Goal: Use online tool/utility: Utilize a website feature to perform a specific function

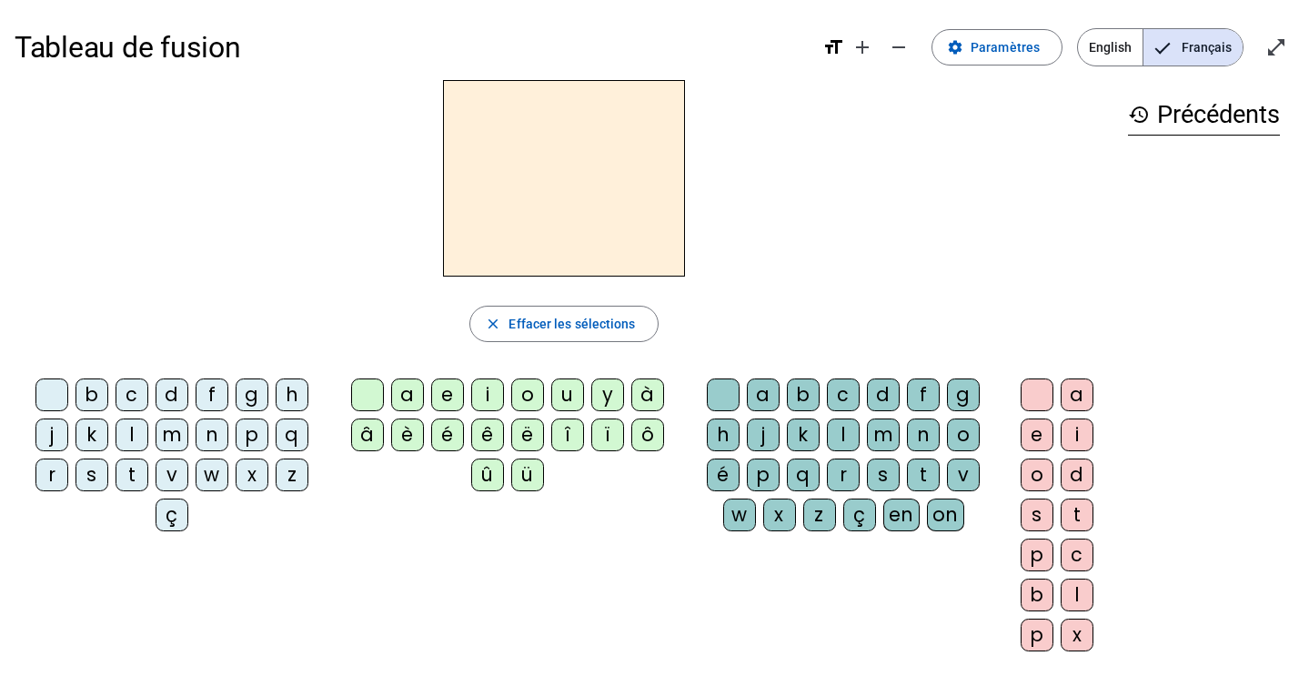
click at [138, 394] on div "c" at bounding box center [132, 395] width 33 height 33
click at [132, 443] on div "l" at bounding box center [132, 435] width 33 height 33
click at [871, 52] on mat-icon "add" at bounding box center [863, 47] width 22 height 22
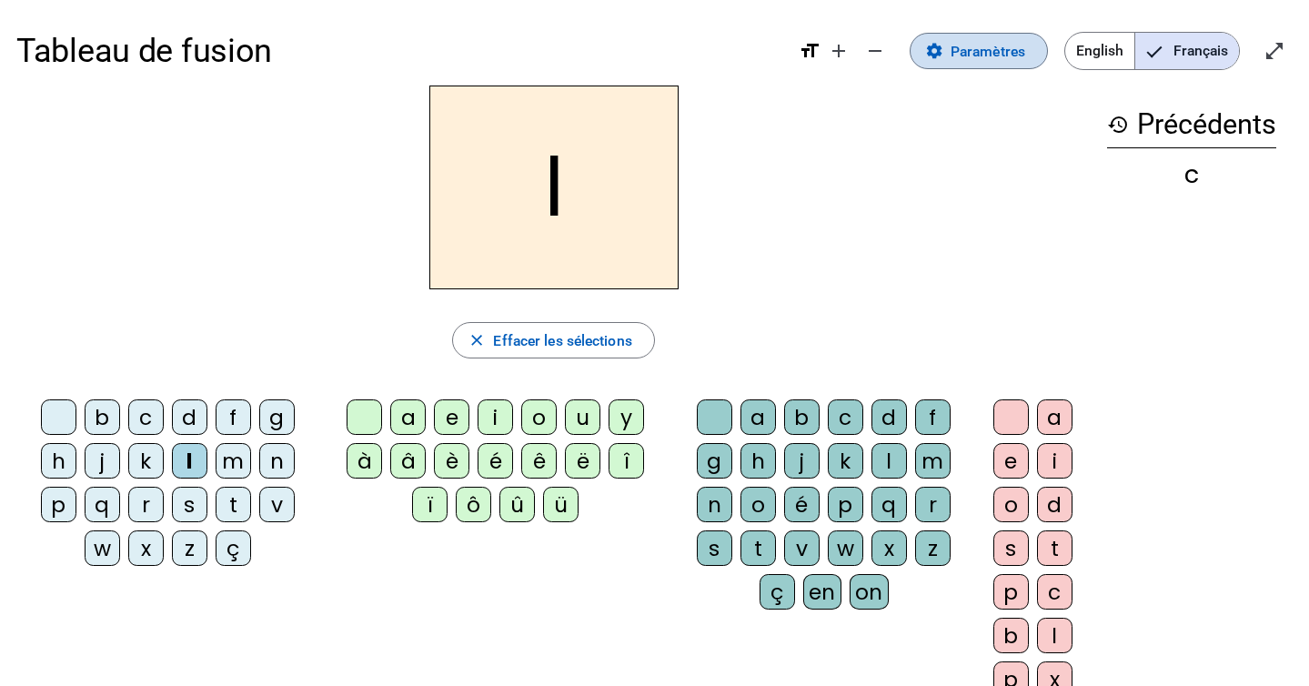
click at [1003, 56] on span "Paramètres" at bounding box center [988, 51] width 75 height 25
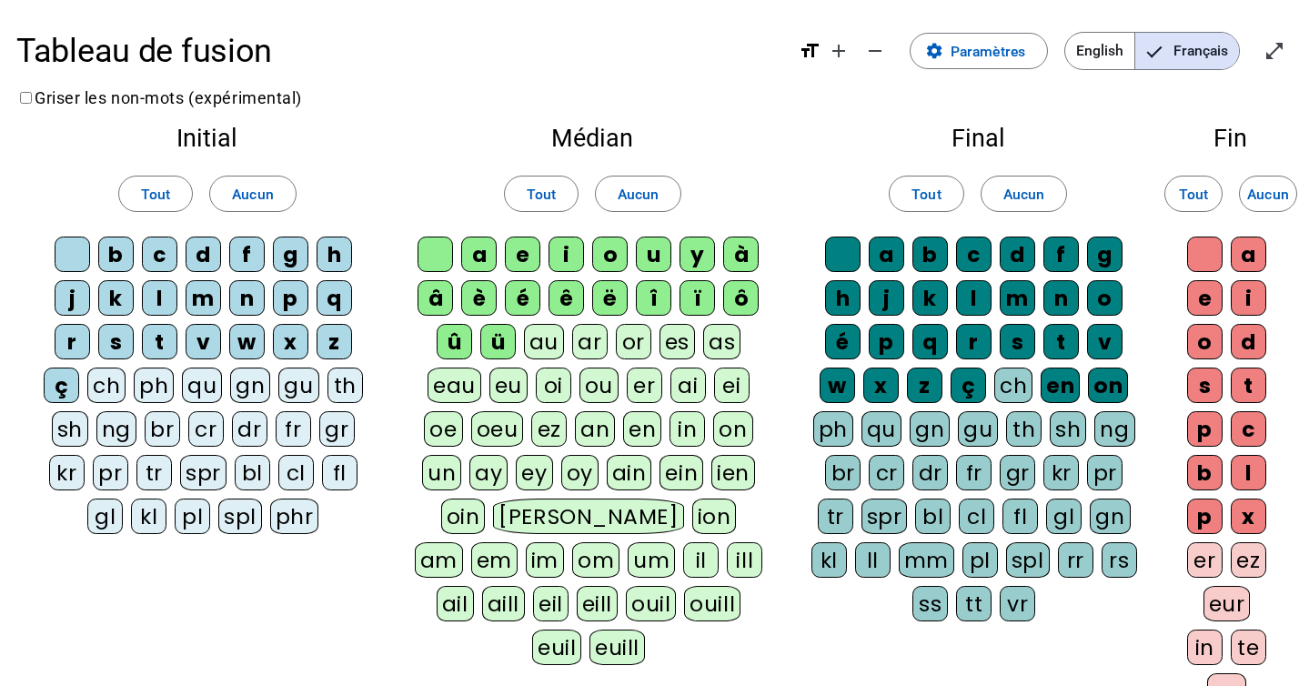
click at [298, 487] on div "cl" at bounding box center [295, 472] width 35 height 35
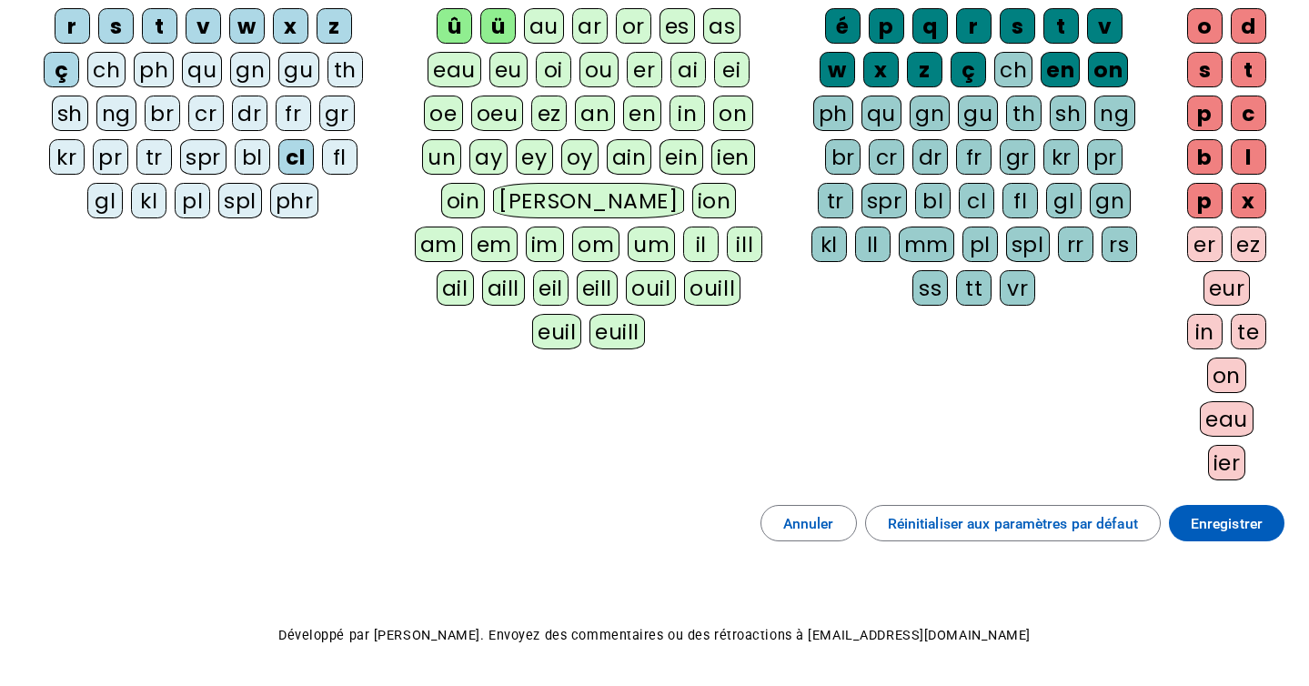
scroll to position [386, 0]
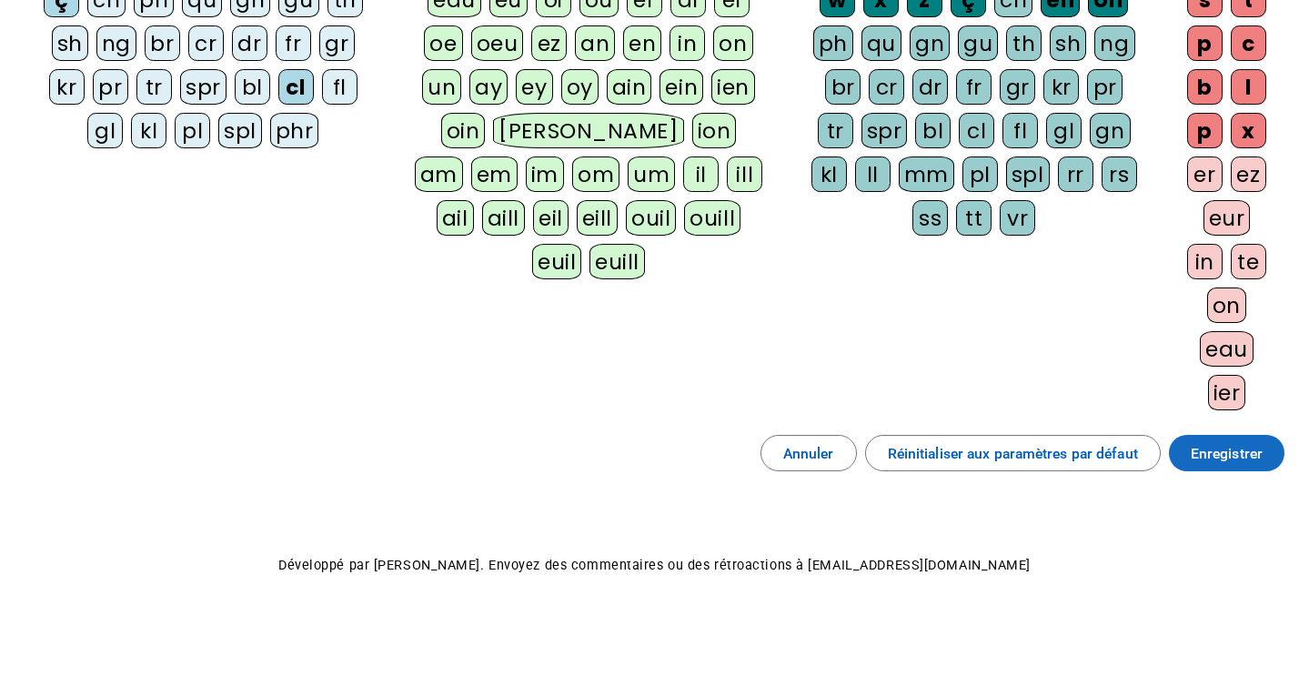
click at [1247, 454] on span "Enregistrer" at bounding box center [1227, 453] width 72 height 25
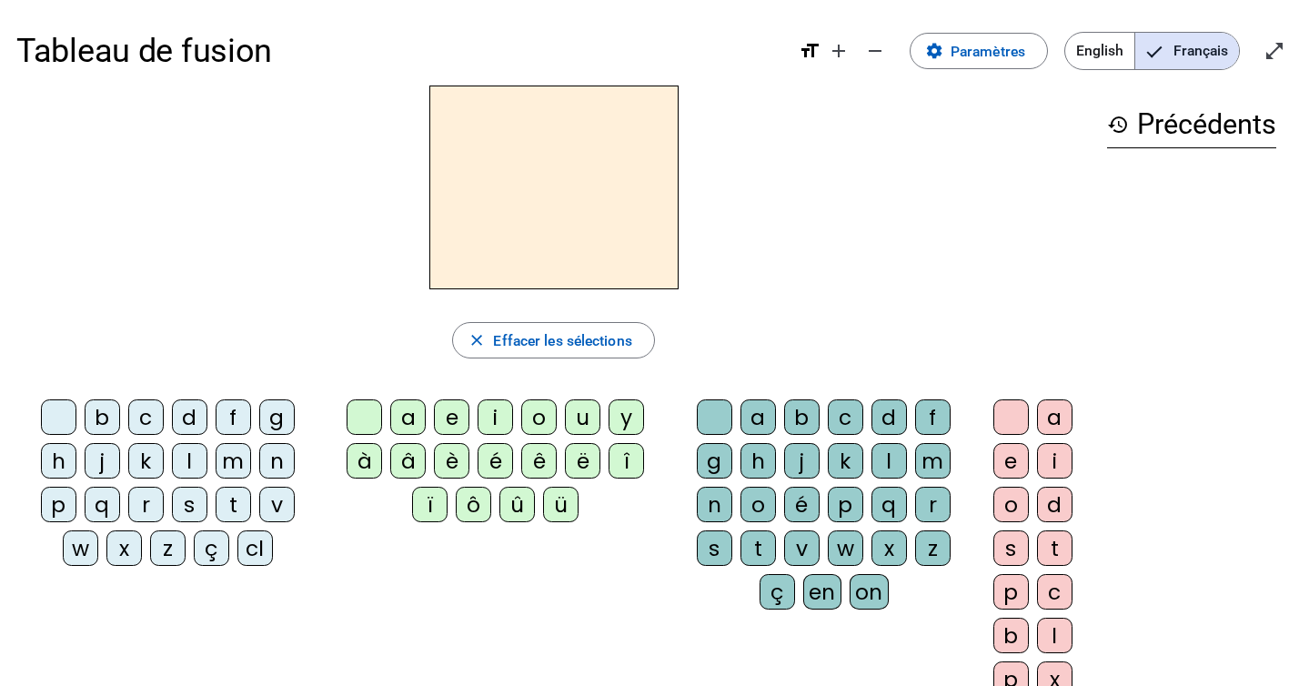
click at [258, 552] on div "cl" at bounding box center [254, 547] width 35 height 35
click at [413, 419] on div "a" at bounding box center [407, 416] width 35 height 35
click at [925, 459] on div "m" at bounding box center [932, 460] width 35 height 35
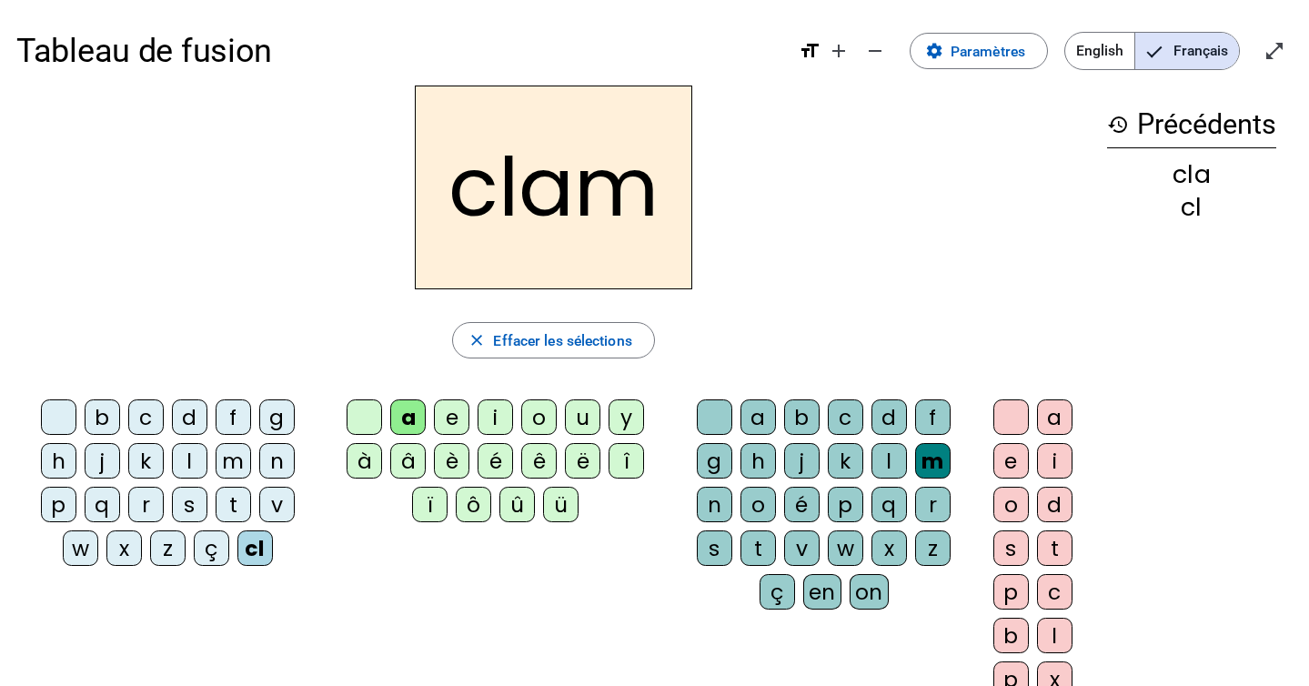
click at [1008, 456] on div "e" at bounding box center [1011, 460] width 35 height 35
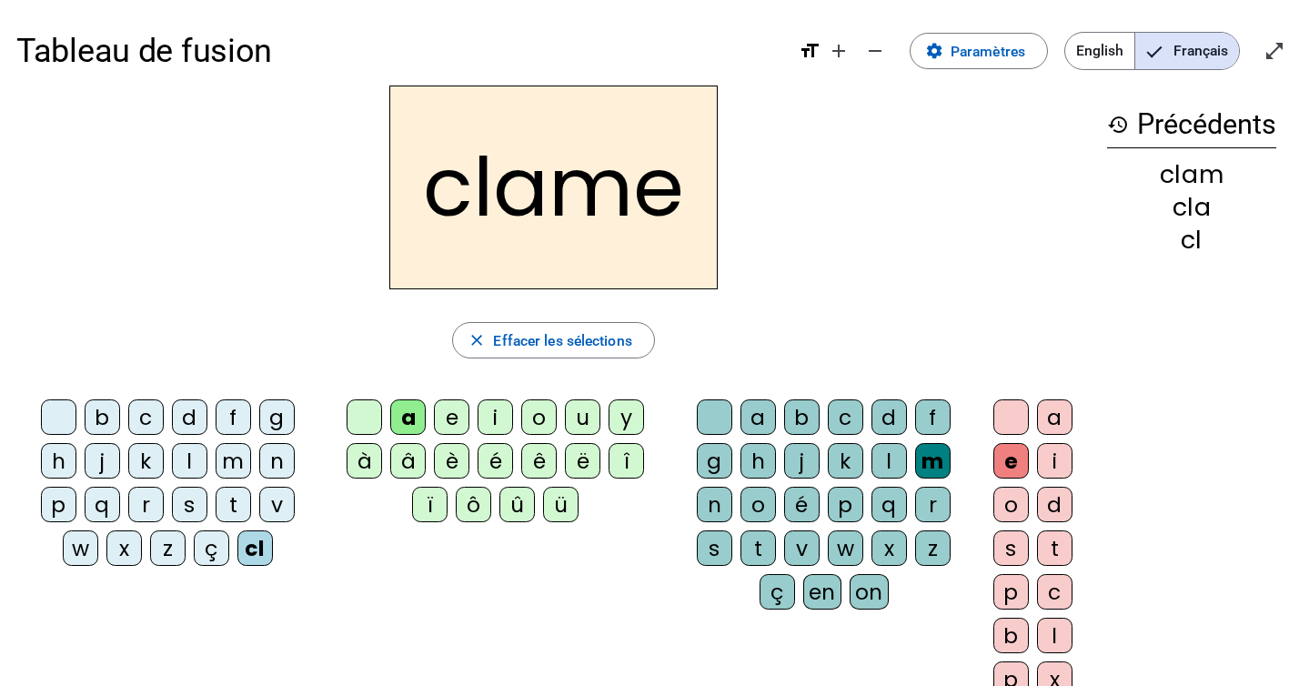
click at [185, 464] on div "l" at bounding box center [189, 460] width 35 height 35
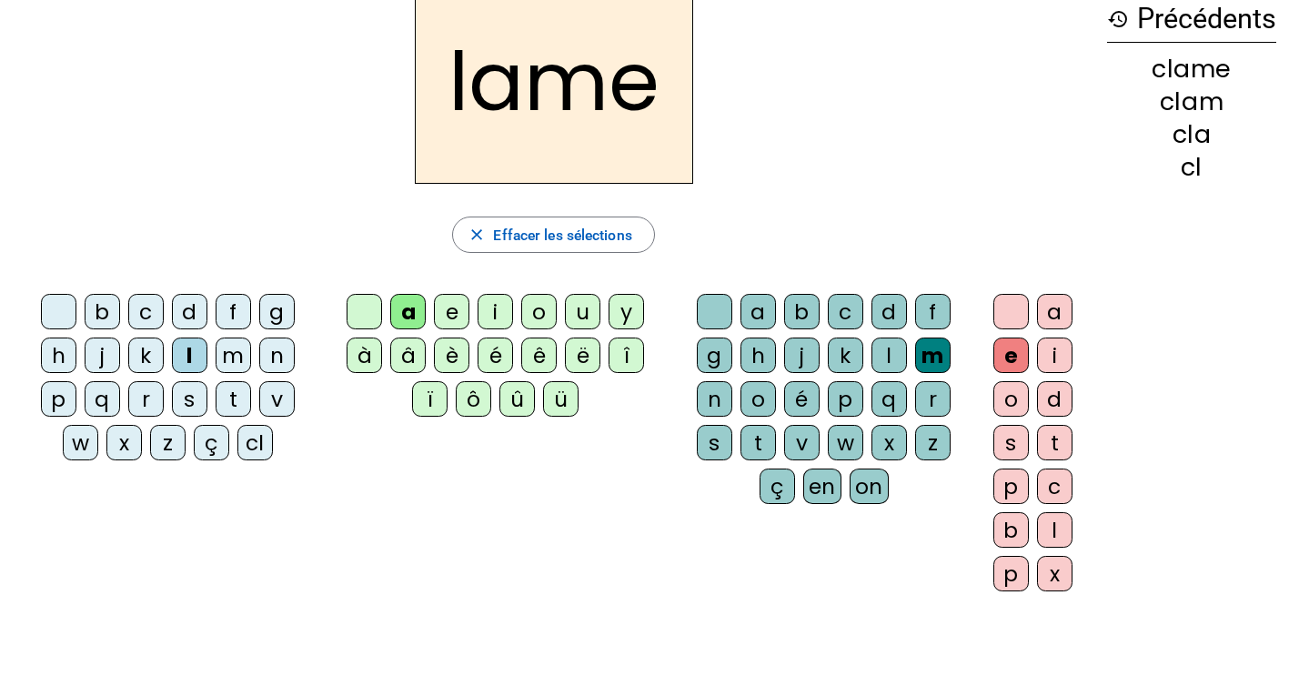
scroll to position [104, 0]
